Goal: Contribute content: Add original content to the website for others to see

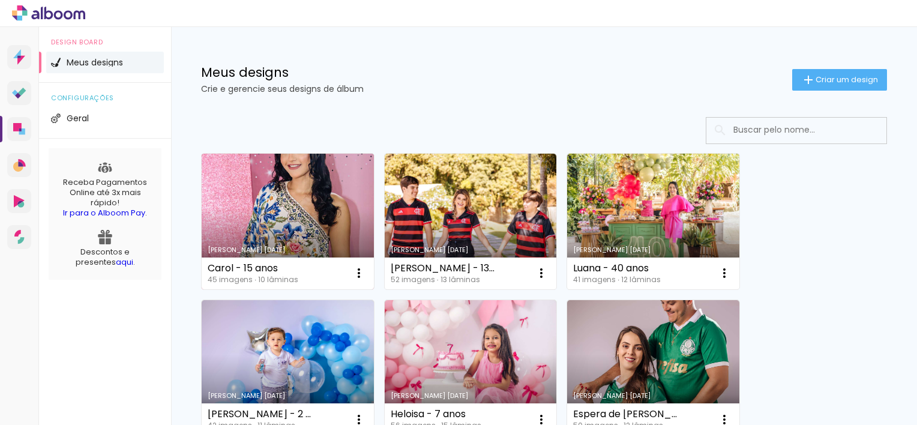
click at [292, 241] on link "Criado em [DATE]" at bounding box center [288, 222] width 172 height 136
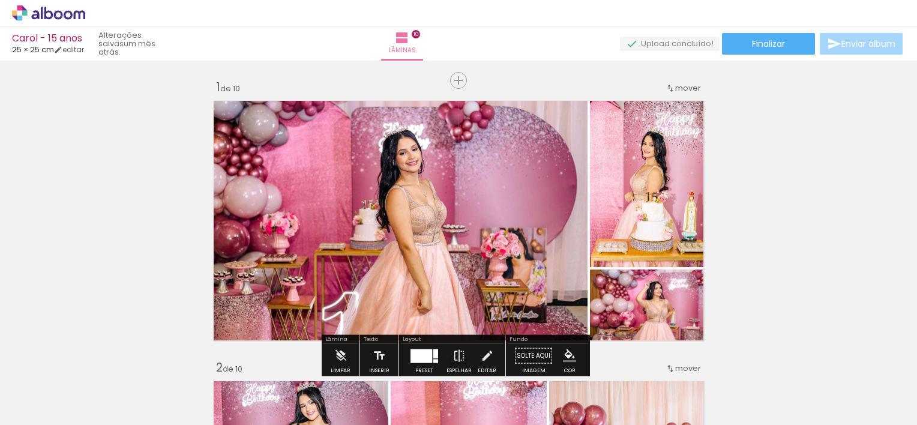
click at [0, 0] on paper-button "Adicionar Fotos" at bounding box center [0, 0] width 0 height 0
click at [0, 0] on input "file" at bounding box center [0, 0] width 0 height 0
click at [0, 0] on span "Adicionar Fotos" at bounding box center [0, 0] width 0 height 0
click at [0, 0] on input "file" at bounding box center [0, 0] width 0 height 0
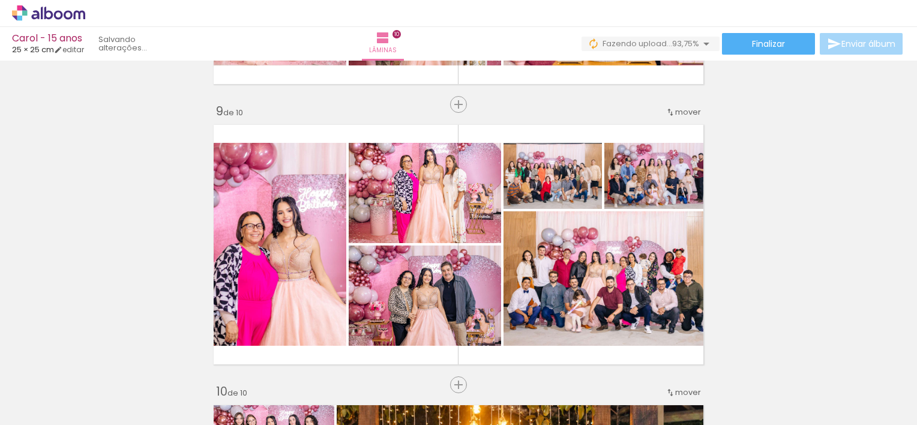
scroll to position [2237, 0]
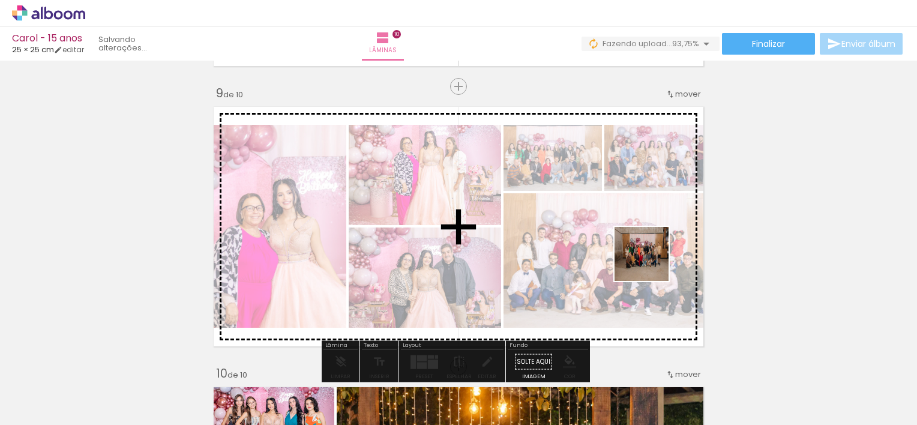
scroll to position [0, 2412]
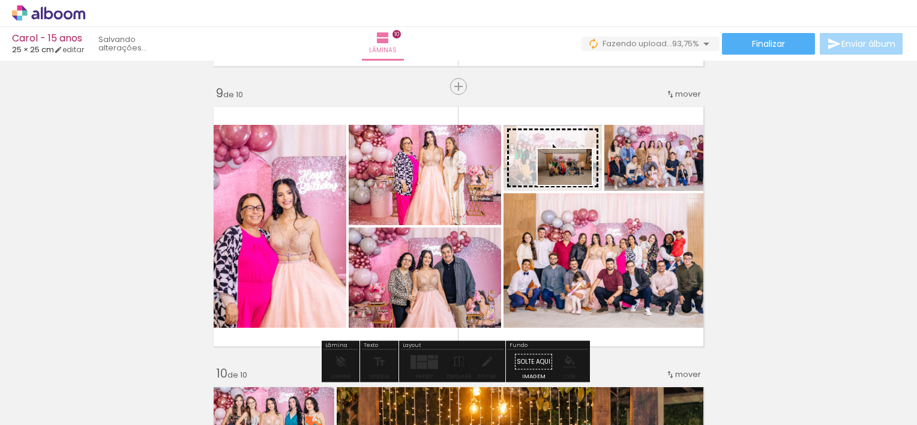
drag, startPoint x: 749, startPoint y: 395, endPoint x: 574, endPoint y: 185, distance: 273.3
click at [574, 185] on quentale-workspace at bounding box center [458, 212] width 917 height 425
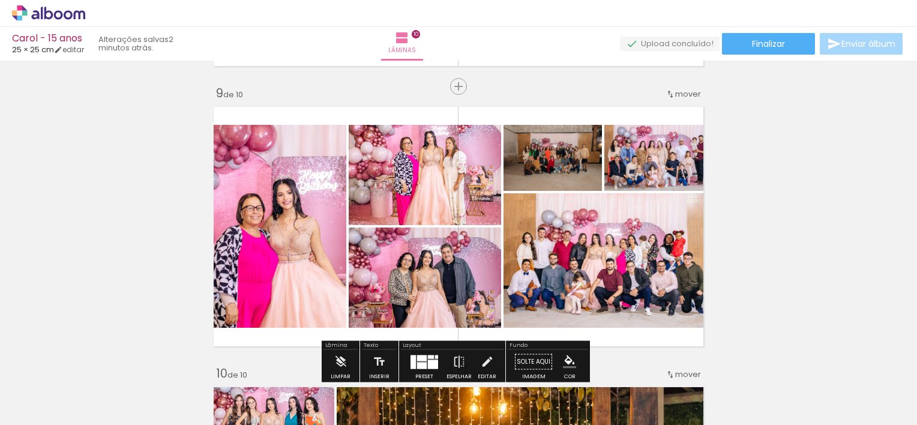
click at [53, 409] on span "Adicionar Fotos" at bounding box center [43, 408] width 36 height 13
click at [0, 0] on input "file" at bounding box center [0, 0] width 0 height 0
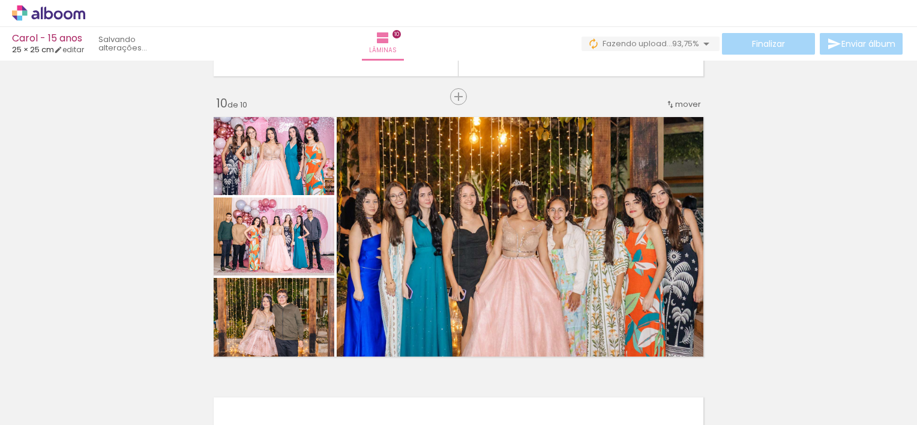
scroll to position [2526, 0]
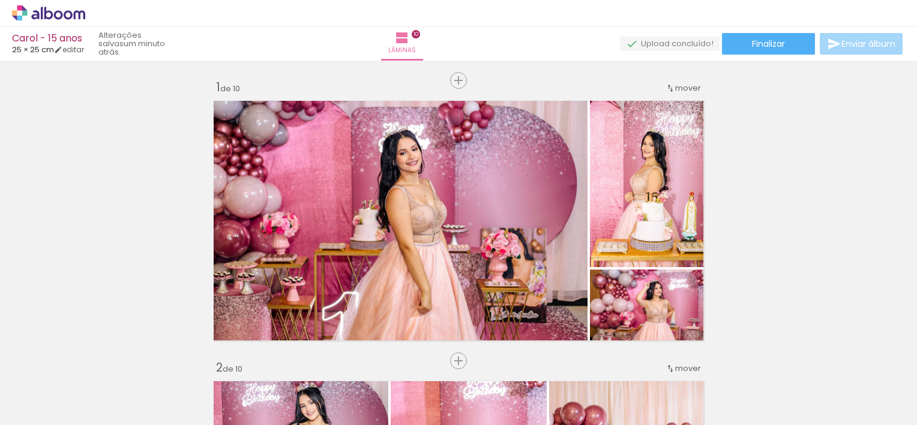
scroll to position [0, 2412]
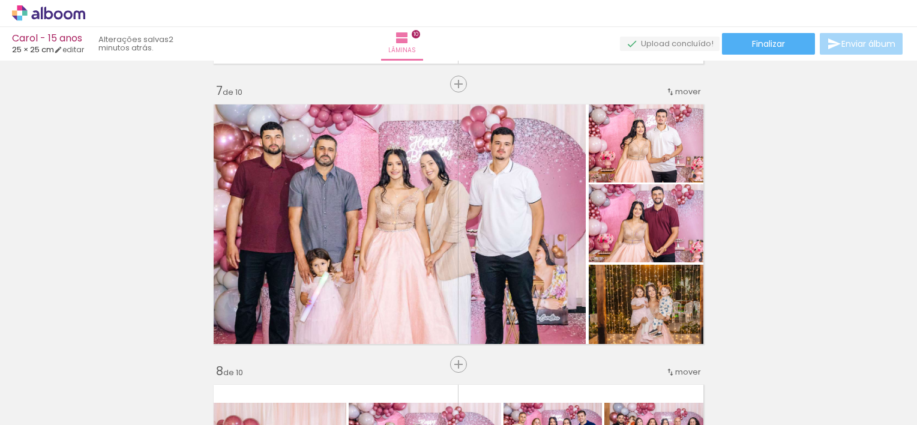
scroll to position [1693, 0]
